Goal: Task Accomplishment & Management: Use online tool/utility

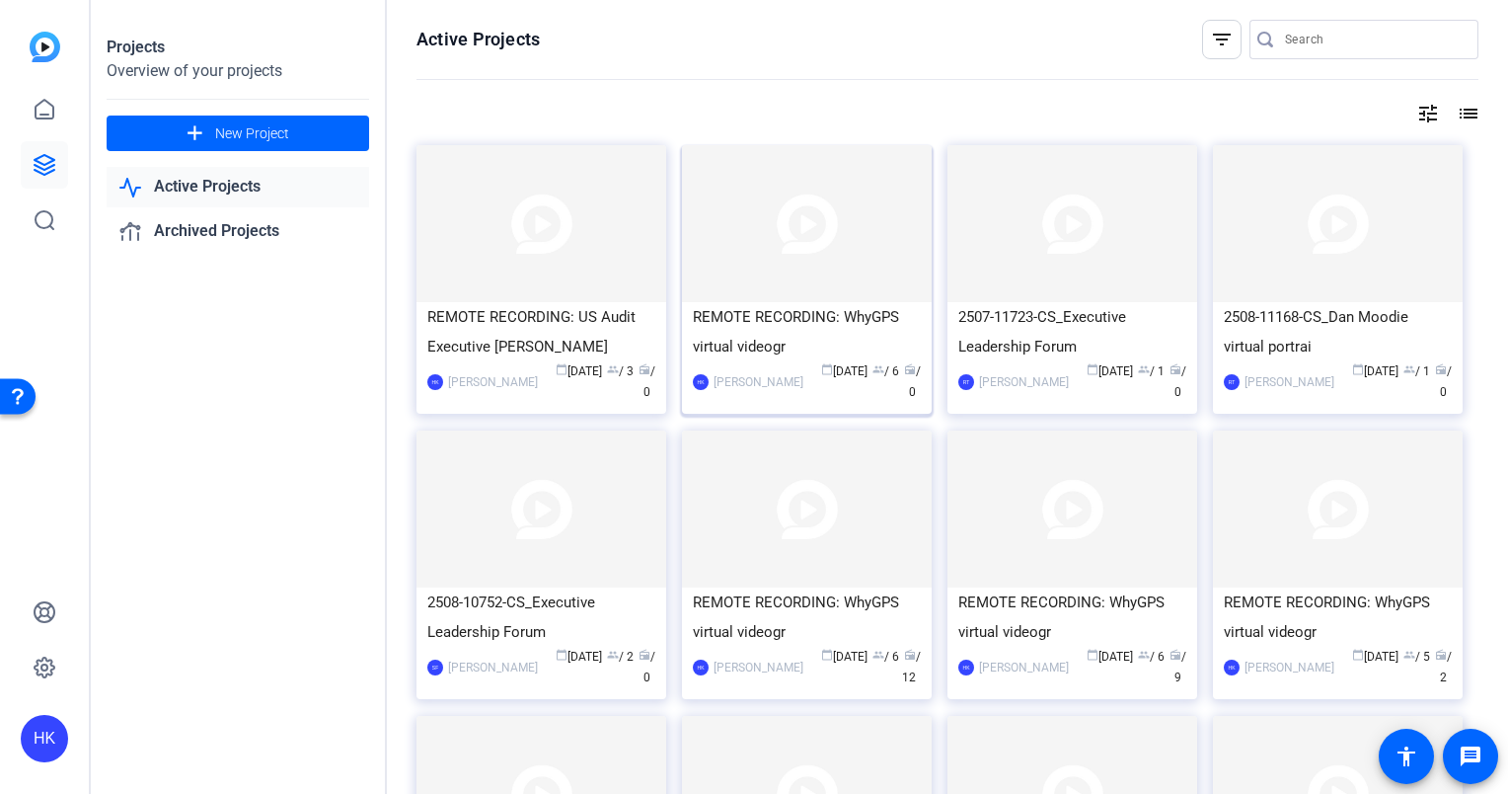
click at [826, 316] on div "REMOTE RECORDING: WhyGPS virtual videogr" at bounding box center [807, 331] width 228 height 59
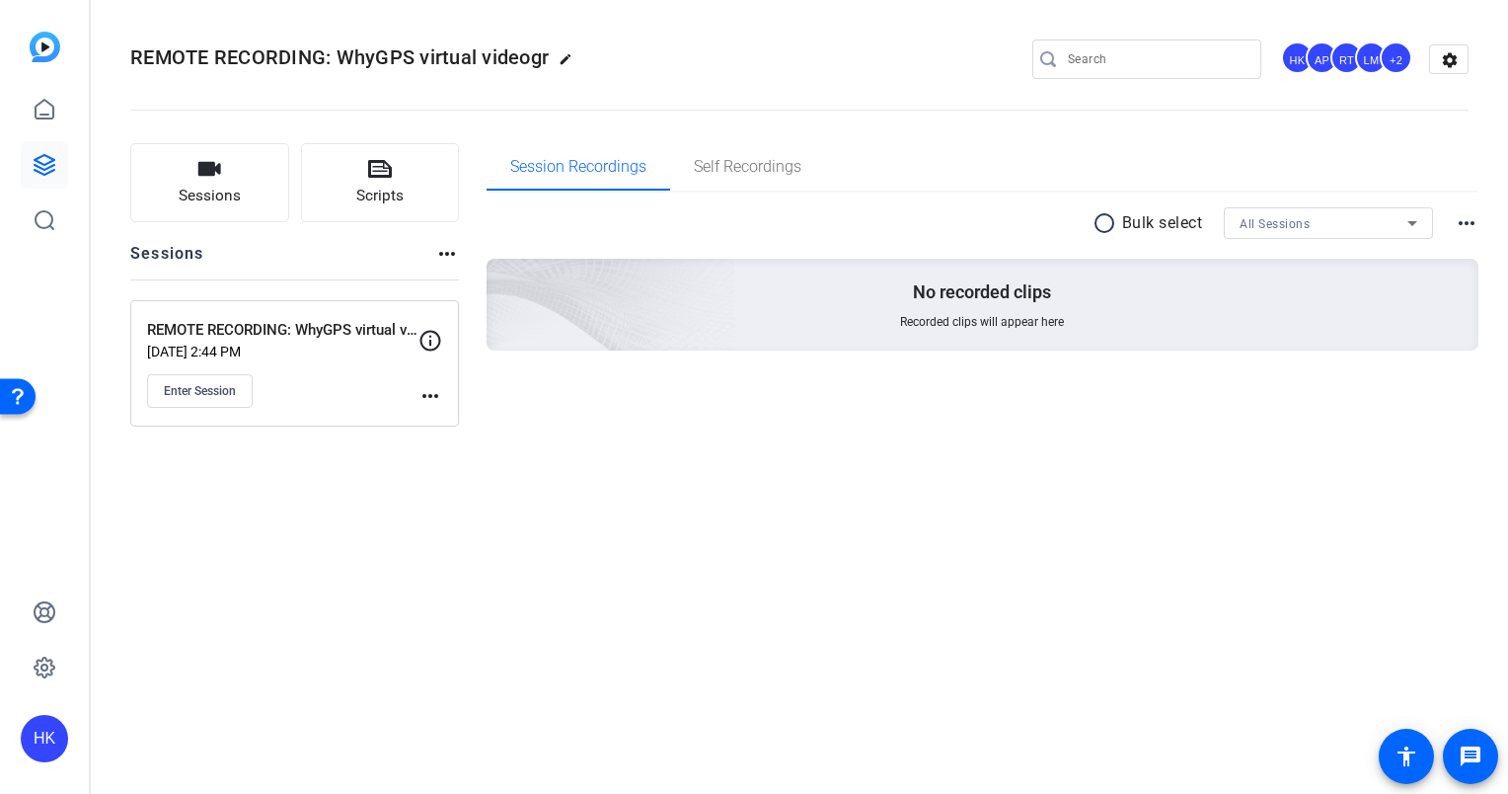
click at [434, 340] on icon at bounding box center [431, 341] width 24 height 24
click at [226, 385] on span "Enter Session" at bounding box center [200, 391] width 72 height 16
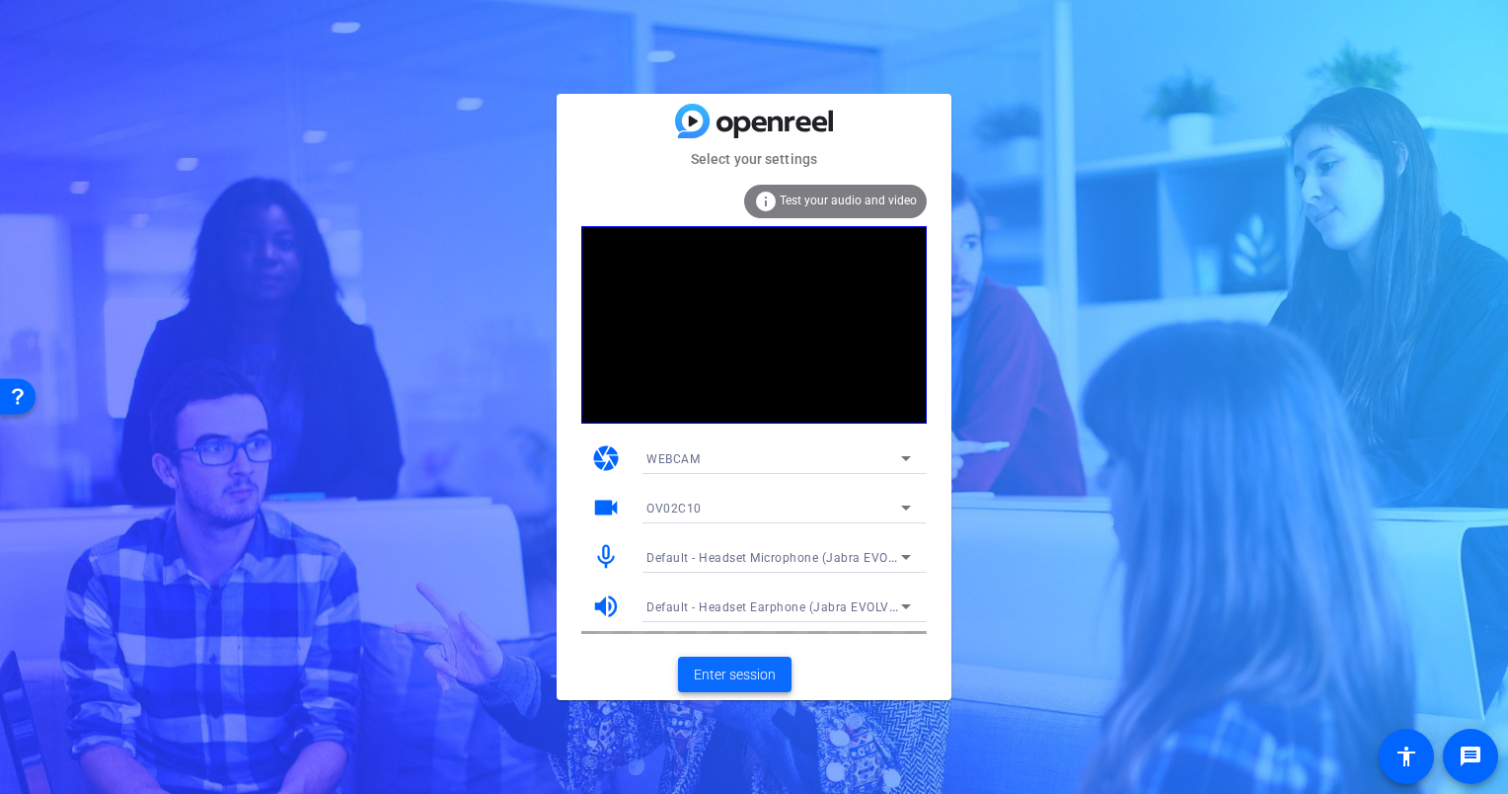
click at [727, 676] on span "Enter session" at bounding box center [735, 674] width 82 height 21
